Goal: Information Seeking & Learning: Learn about a topic

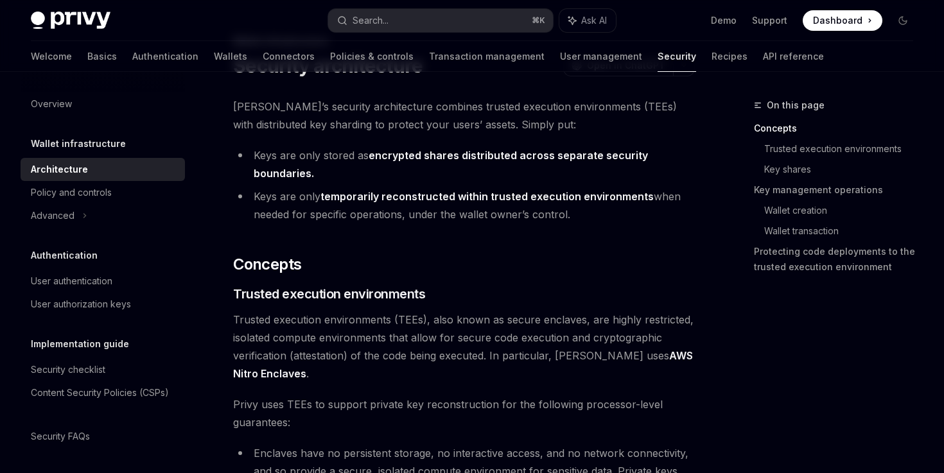
scroll to position [71, 0]
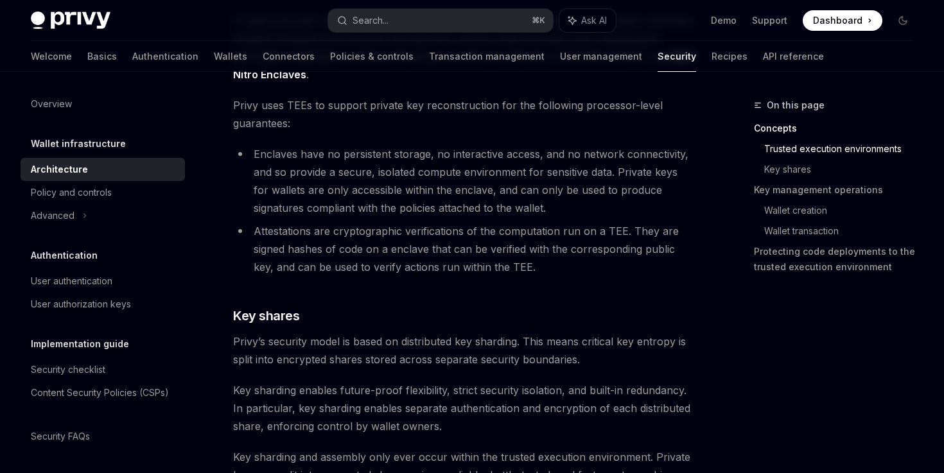
scroll to position [369, 0]
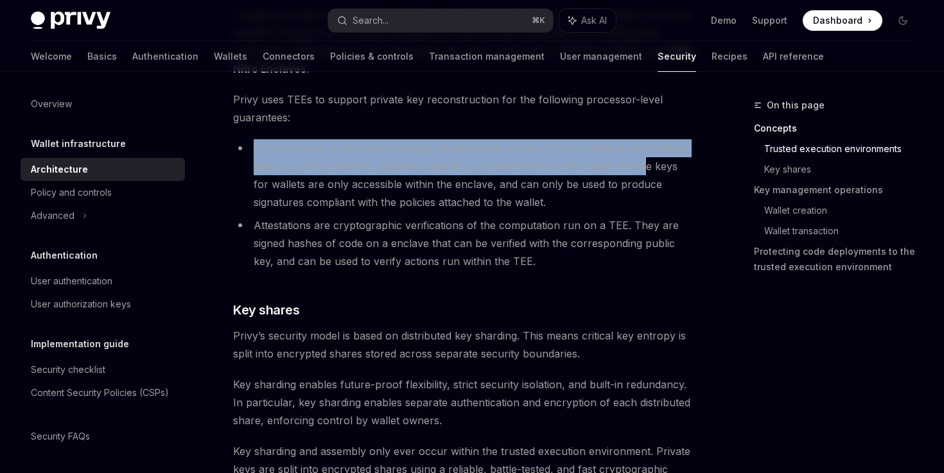
drag, startPoint x: 248, startPoint y: 153, endPoint x: 644, endPoint y: 171, distance: 395.8
click at [644, 171] on li "Enclaves have no persistent storage, no interactive access, and no network conn…" at bounding box center [464, 175] width 462 height 72
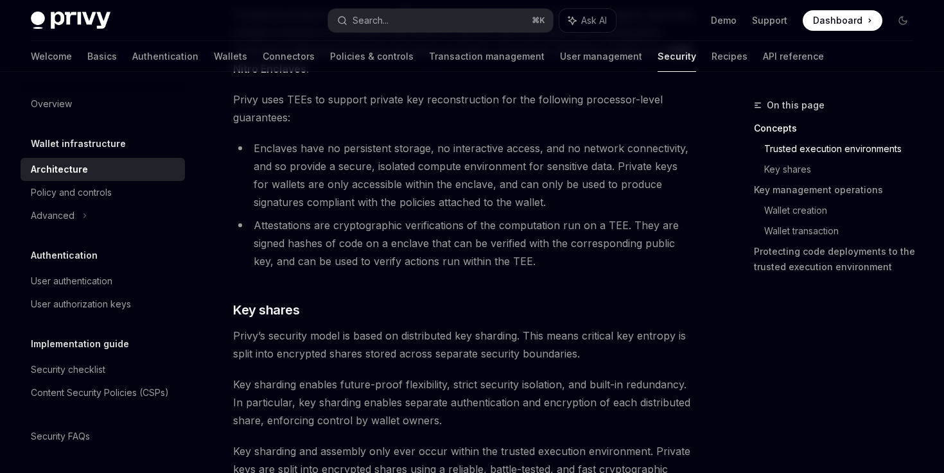
click at [610, 202] on li "Enclaves have no persistent storage, no interactive access, and no network conn…" at bounding box center [464, 175] width 462 height 72
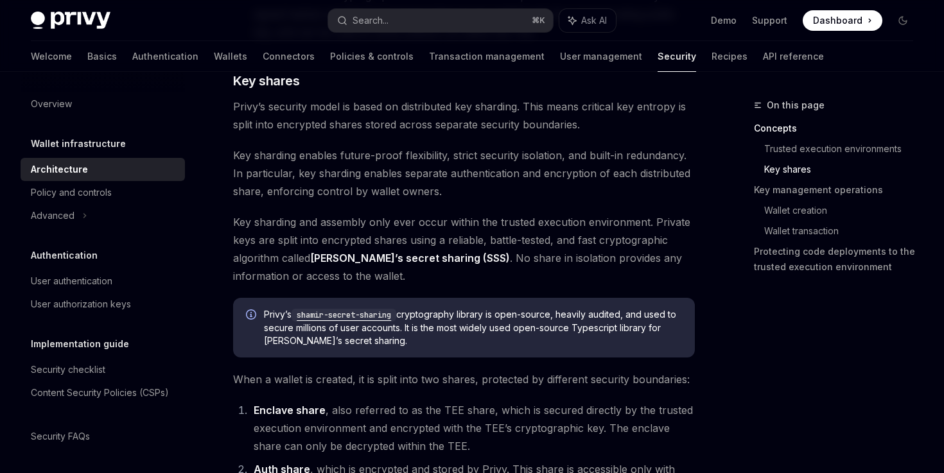
scroll to position [600, 0]
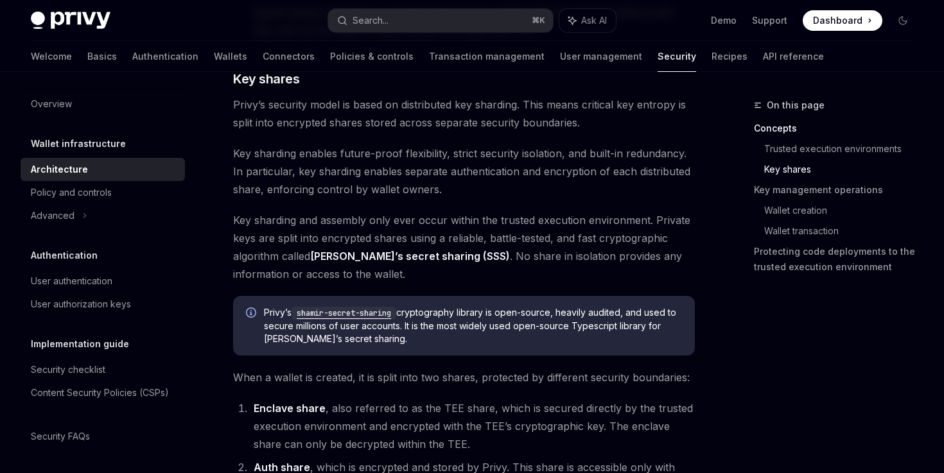
click at [354, 316] on code "shamir-secret-sharing" at bounding box center [343, 313] width 105 height 13
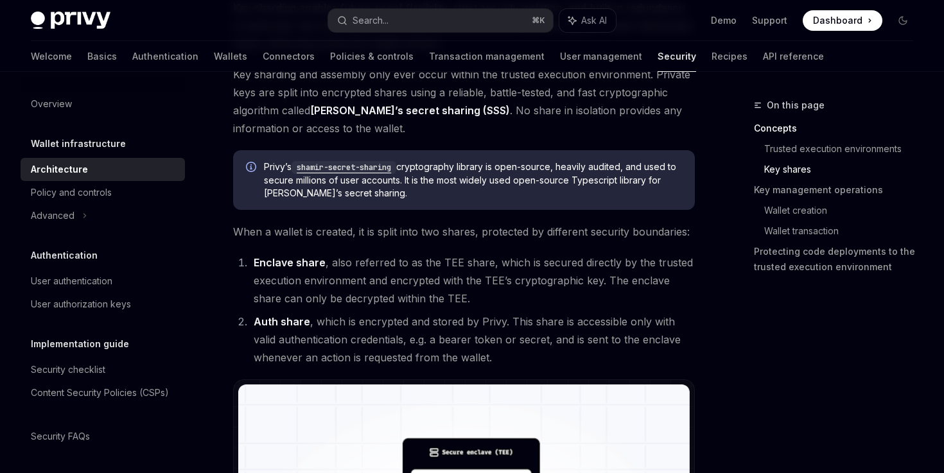
scroll to position [774, 0]
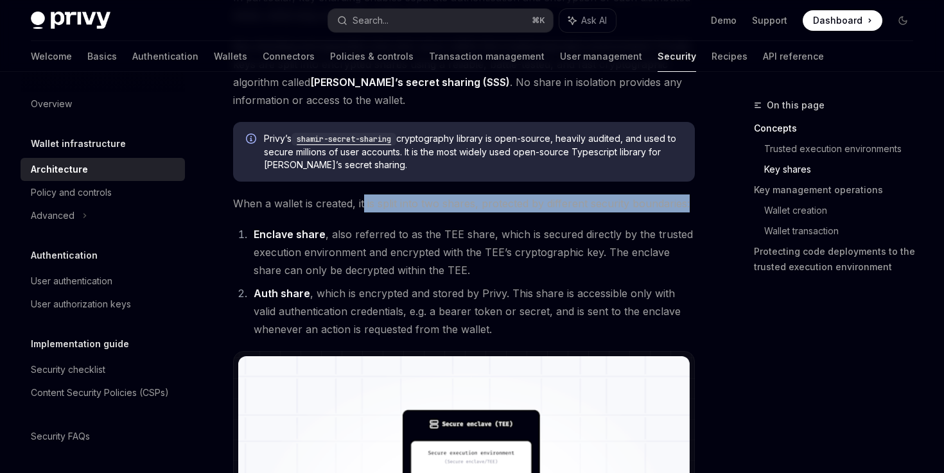
drag, startPoint x: 362, startPoint y: 198, endPoint x: 654, endPoint y: 217, distance: 292.7
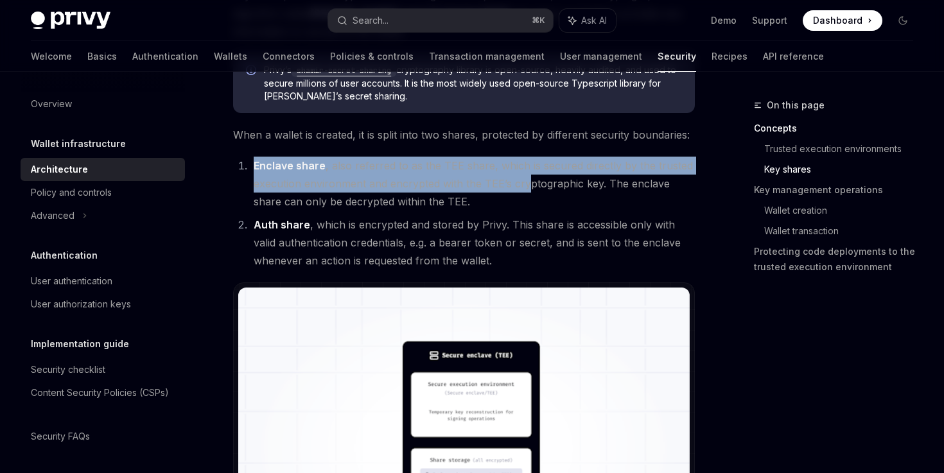
drag, startPoint x: 244, startPoint y: 165, endPoint x: 527, endPoint y: 182, distance: 283.6
click at [527, 182] on li "Enclave share , also referred to as the TEE share, which is secured directly by…" at bounding box center [472, 184] width 445 height 54
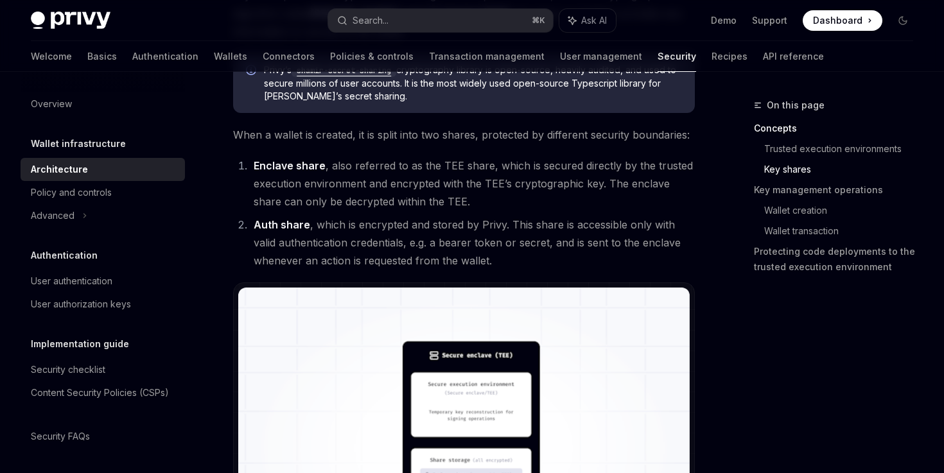
click at [597, 172] on li "Enclave share , also referred to as the TEE share, which is secured directly by…" at bounding box center [472, 184] width 445 height 54
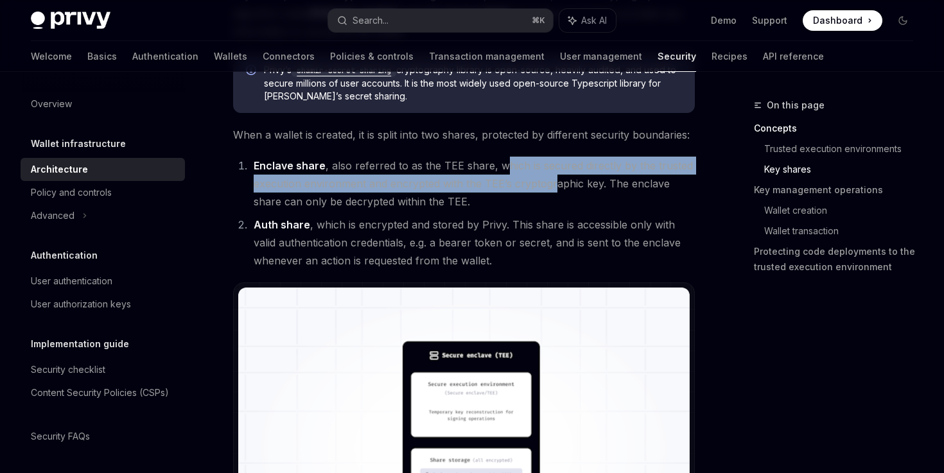
drag, startPoint x: 503, startPoint y: 166, endPoint x: 555, endPoint y: 186, distance: 56.5
click at [555, 186] on li "Enclave share , also referred to as the TEE share, which is secured directly by…" at bounding box center [472, 184] width 445 height 54
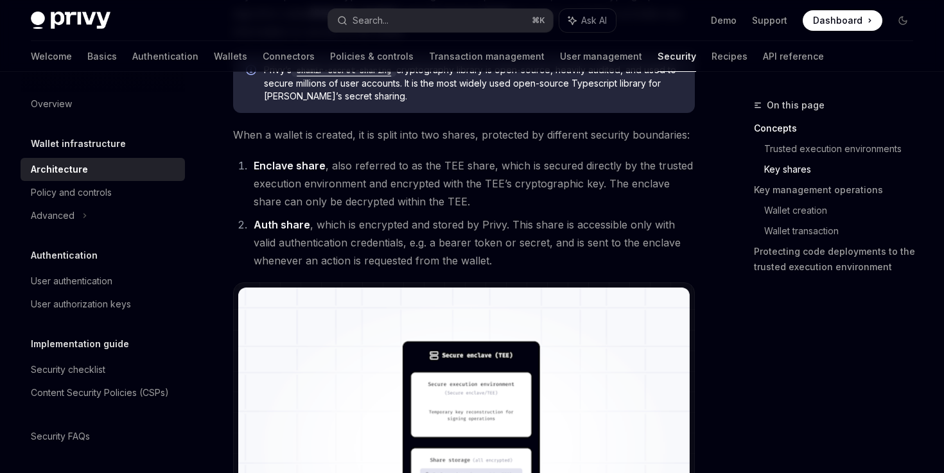
click at [545, 202] on li "Enclave share , also referred to as the TEE share, which is secured directly by…" at bounding box center [472, 184] width 445 height 54
click at [516, 189] on li "Enclave share , also referred to as the TEE share, which is secured directly by…" at bounding box center [472, 184] width 445 height 54
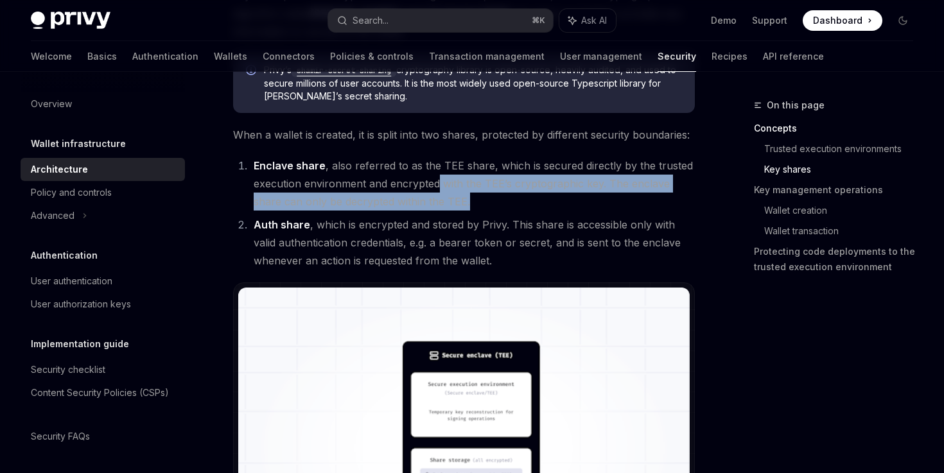
drag, startPoint x: 516, startPoint y: 200, endPoint x: 438, endPoint y: 179, distance: 79.9
click at [438, 179] on li "Enclave share , also referred to as the TEE share, which is secured directly by…" at bounding box center [472, 184] width 445 height 54
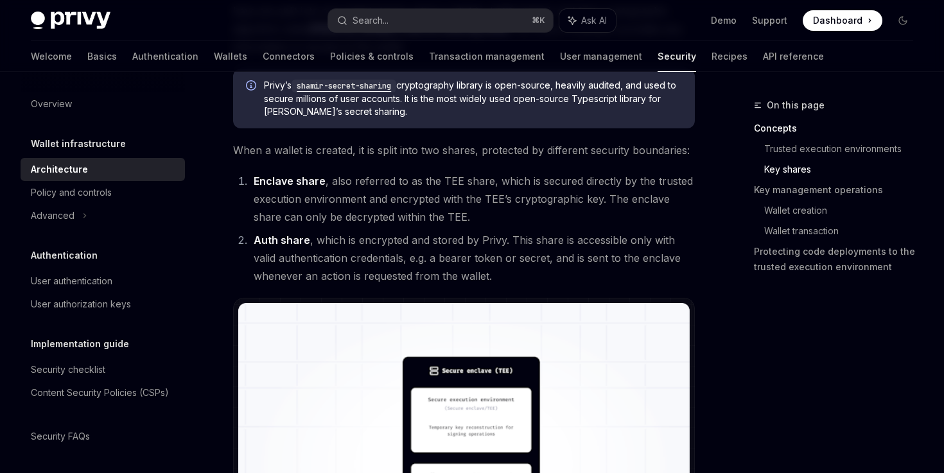
scroll to position [825, 0]
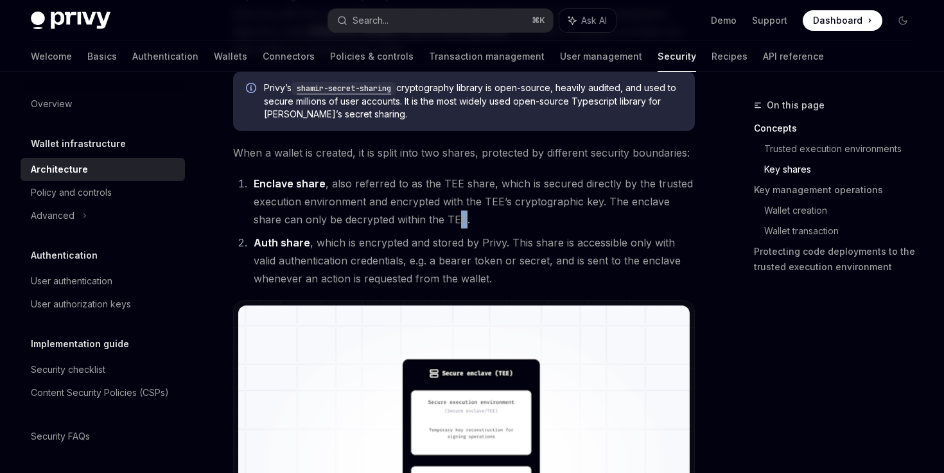
drag, startPoint x: 435, startPoint y: 225, endPoint x: 428, endPoint y: 212, distance: 14.7
click at [428, 212] on li "Enclave share , also referred to as the TEE share, which is secured directly by…" at bounding box center [472, 202] width 445 height 54
click at [446, 224] on li "Enclave share , also referred to as the TEE share, which is secured directly by…" at bounding box center [472, 202] width 445 height 54
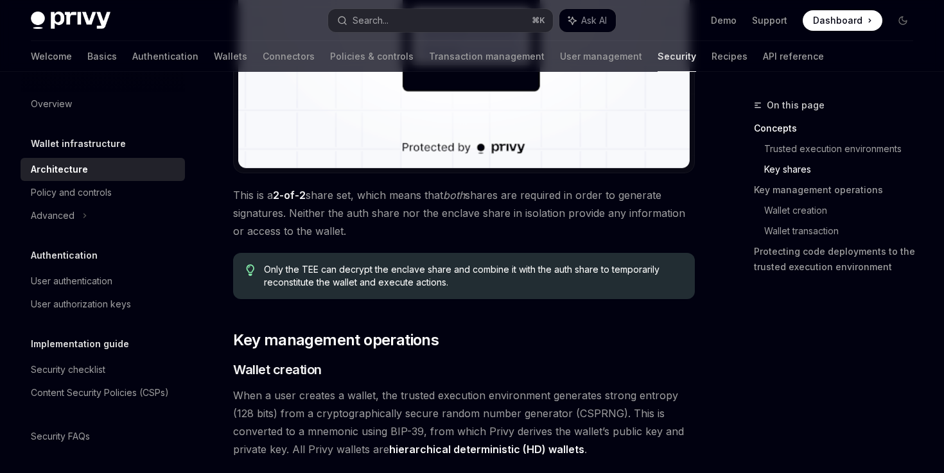
scroll to position [1296, 0]
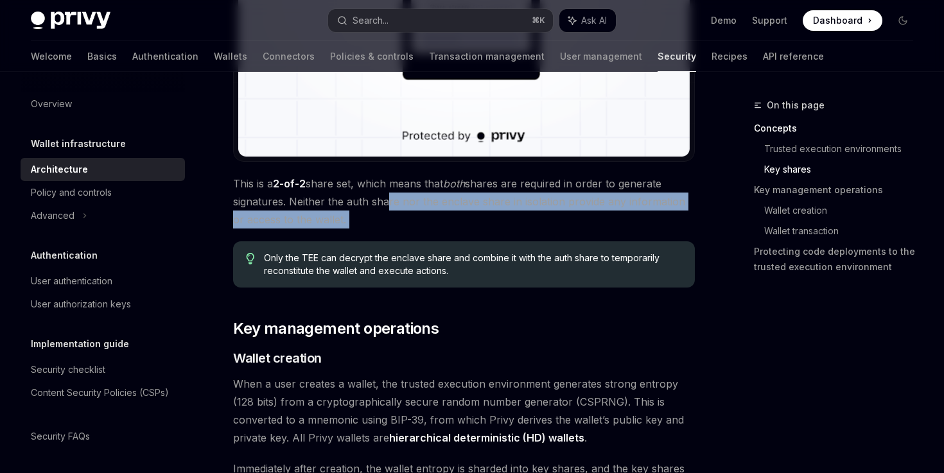
drag, startPoint x: 338, startPoint y: 229, endPoint x: 384, endPoint y: 210, distance: 49.8
click at [384, 210] on div "[PERSON_NAME]’s security architecture combines trusted execution environments (…" at bounding box center [464, 305] width 462 height 2879
click at [379, 246] on div "Only the TEE can decrypt the enclave share and combine it with the auth share t…" at bounding box center [464, 264] width 462 height 46
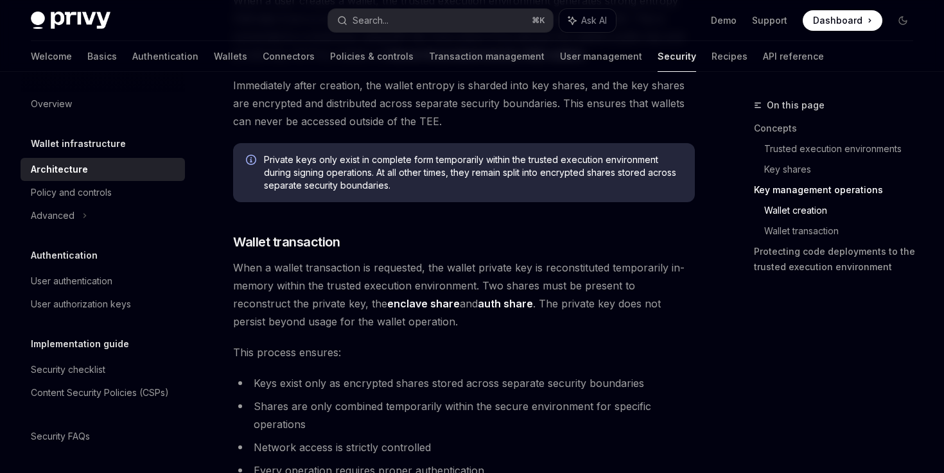
scroll to position [1713, 0]
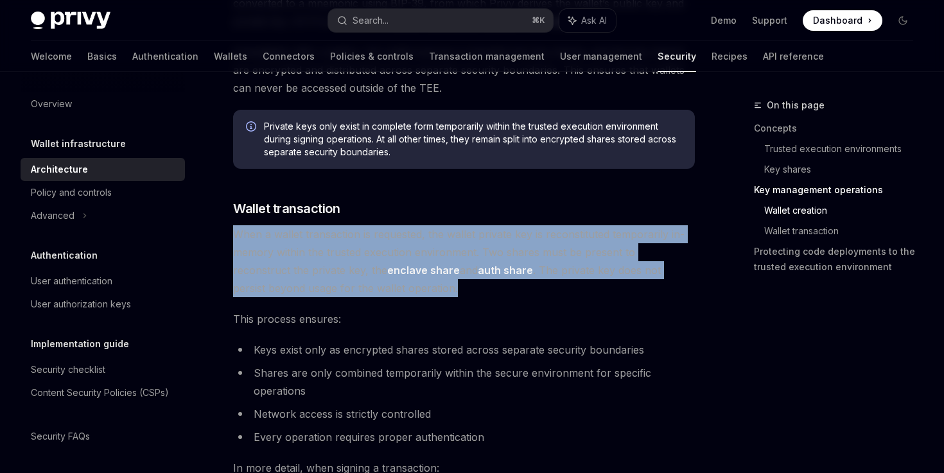
drag, startPoint x: 392, startPoint y: 293, endPoint x: 367, endPoint y: 221, distance: 76.1
click at [465, 234] on span "When a wallet transaction is requested, the wallet private key is reconstituted…" at bounding box center [464, 261] width 462 height 72
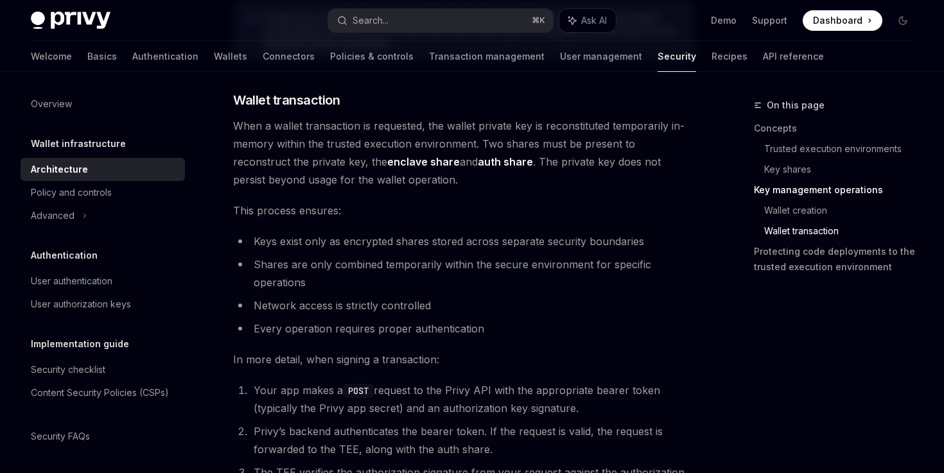
scroll to position [1829, 0]
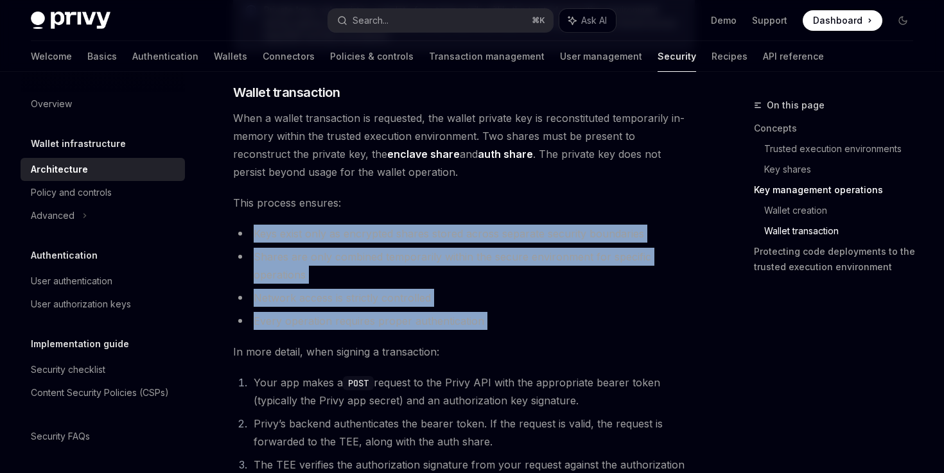
drag, startPoint x: 466, startPoint y: 335, endPoint x: 478, endPoint y: 202, distance: 134.0
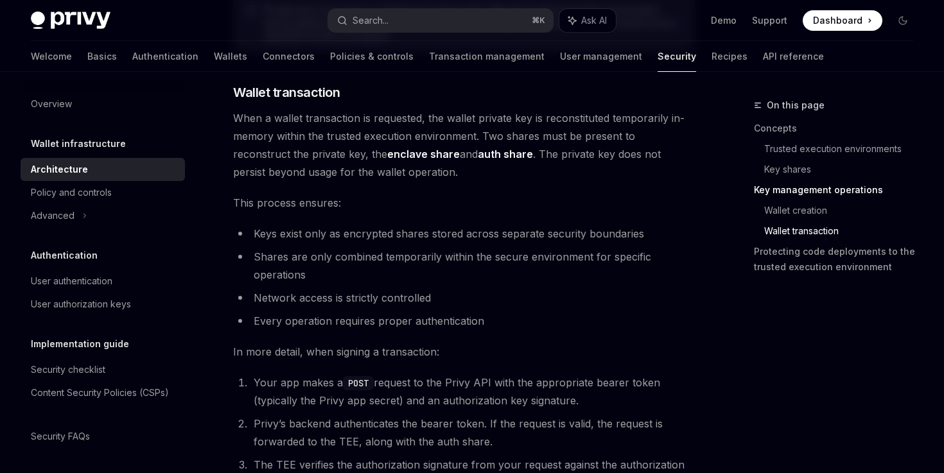
click at [490, 298] on li "Network access is strictly controlled" at bounding box center [464, 298] width 462 height 18
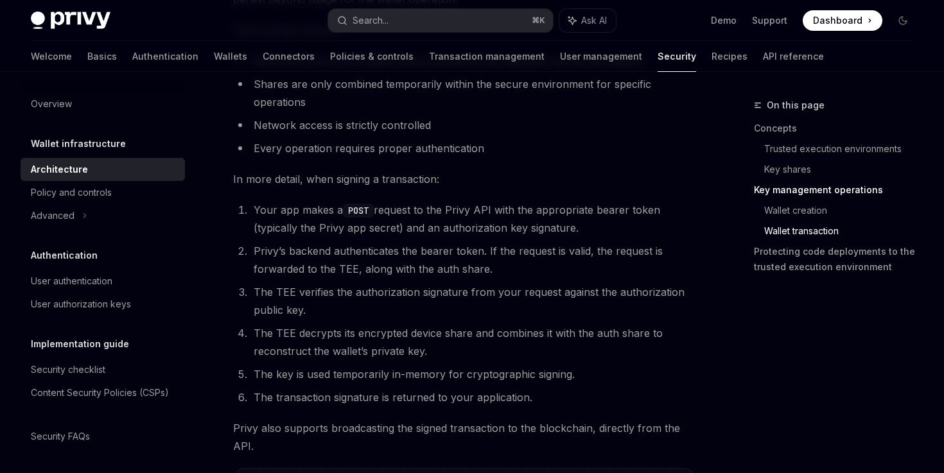
scroll to position [2010, 0]
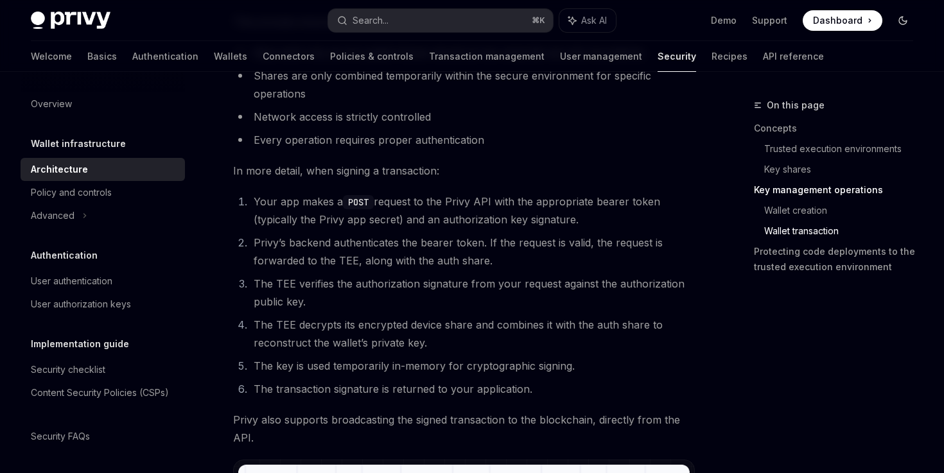
click at [903, 19] on icon "Toggle dark mode" at bounding box center [902, 20] width 10 height 10
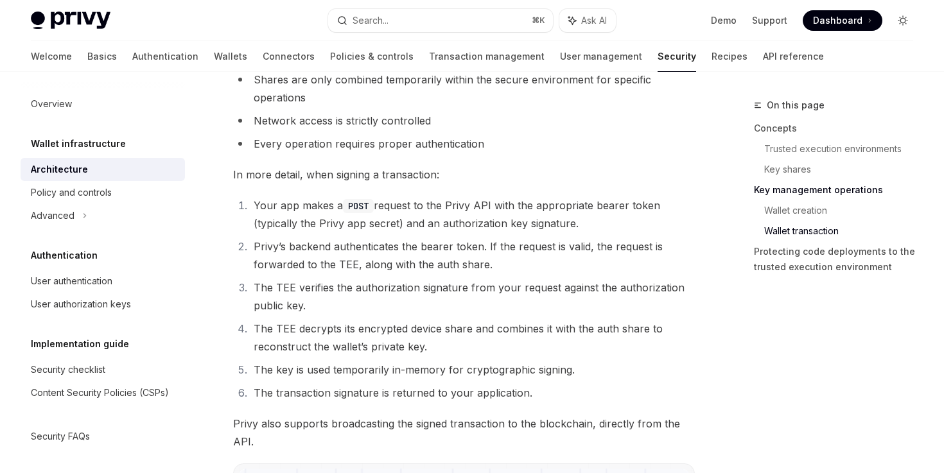
scroll to position [2014, 0]
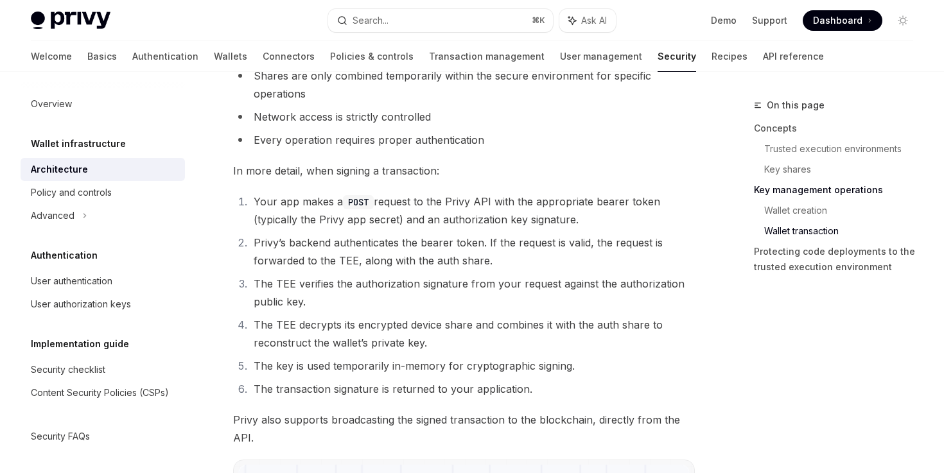
click at [633, 259] on li "Privy’s backend authenticates the bearer token. If the request is valid, the re…" at bounding box center [472, 252] width 445 height 36
click at [711, 58] on link "Recipes" at bounding box center [729, 56] width 36 height 31
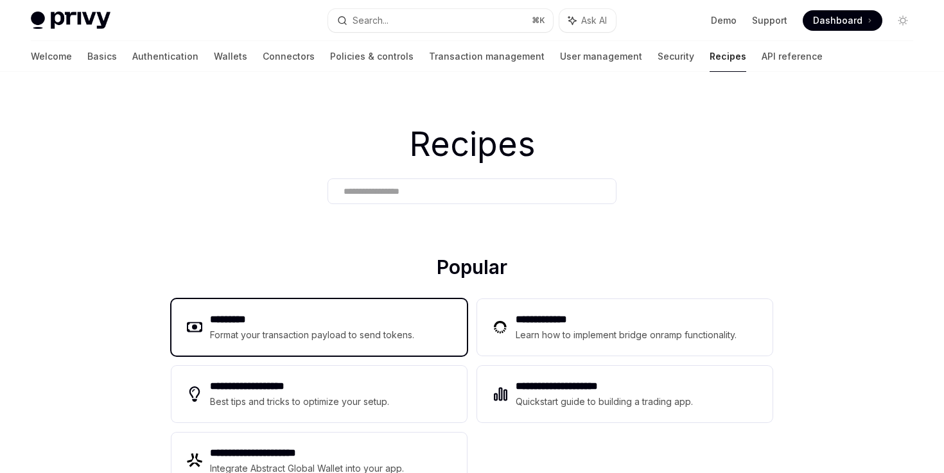
click at [416, 345] on div "********* Format your transaction payload to send tokens." at bounding box center [318, 327] width 295 height 56
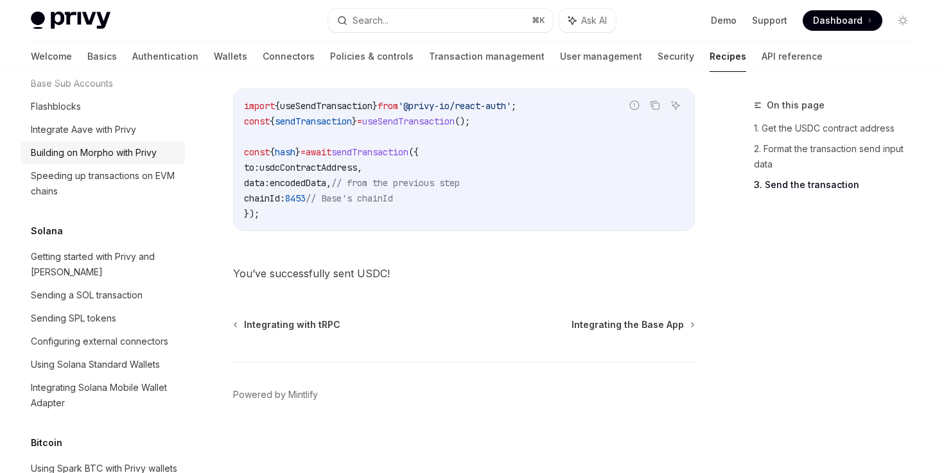
scroll to position [1915, 0]
click at [116, 258] on div "Getting started with Privy and [PERSON_NAME]" at bounding box center [104, 265] width 146 height 31
type textarea "*"
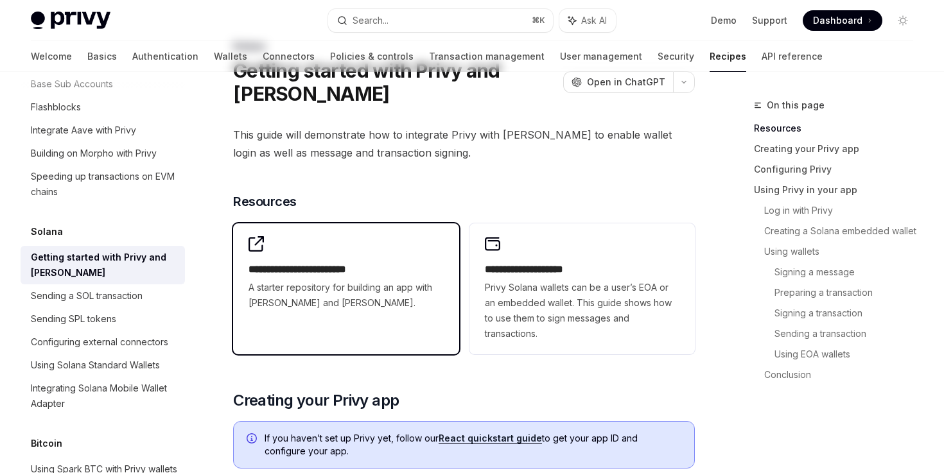
scroll to position [71, 0]
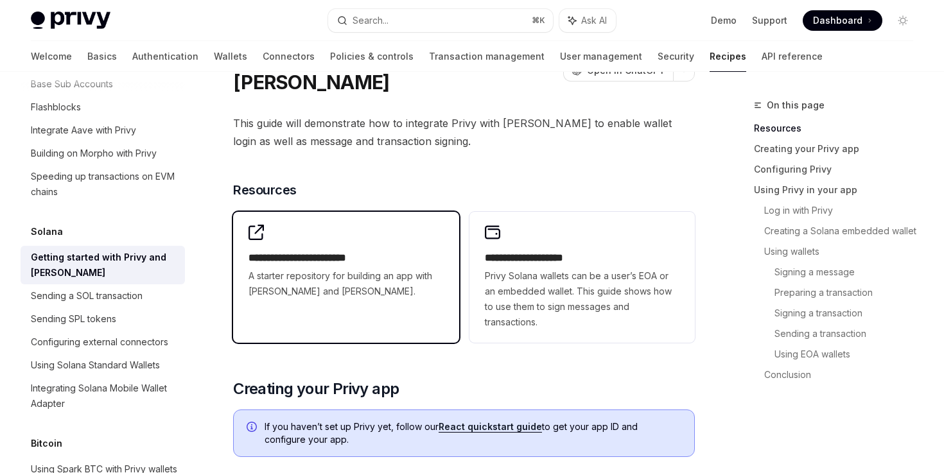
click at [402, 300] on div "**********" at bounding box center [345, 262] width 225 height 100
